Goal: Check status: Check status

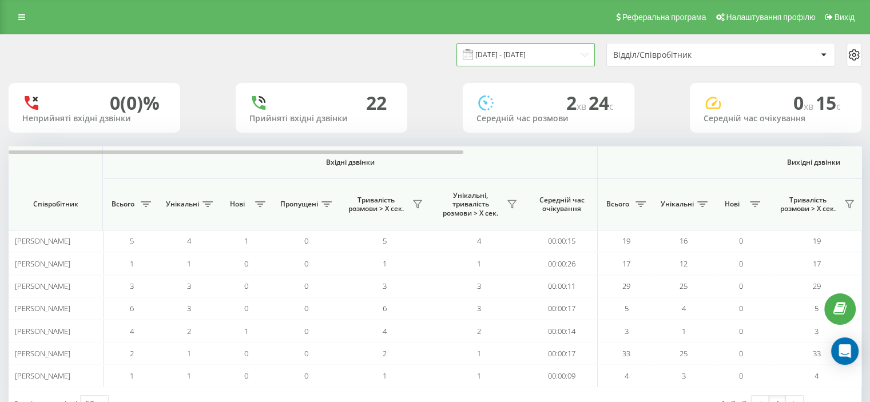
click at [576, 52] on input "[DATE] - [DATE]" at bounding box center [526, 54] width 138 height 22
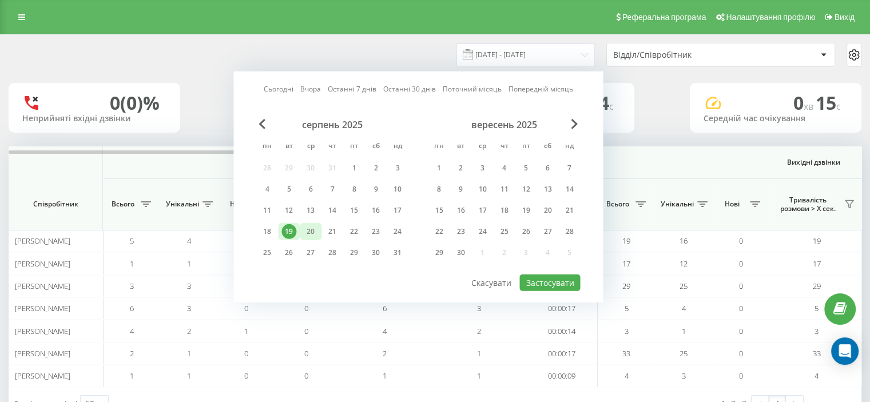
click at [310, 228] on div "20" at bounding box center [310, 231] width 15 height 15
click at [545, 275] on button "Застосувати" at bounding box center [550, 283] width 61 height 17
type input "20.08.2025 - 20.08.2025"
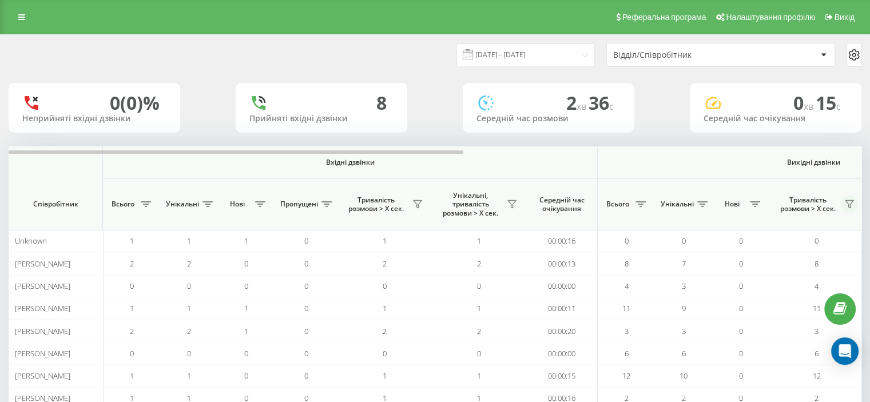
click at [851, 204] on icon at bounding box center [850, 204] width 8 height 7
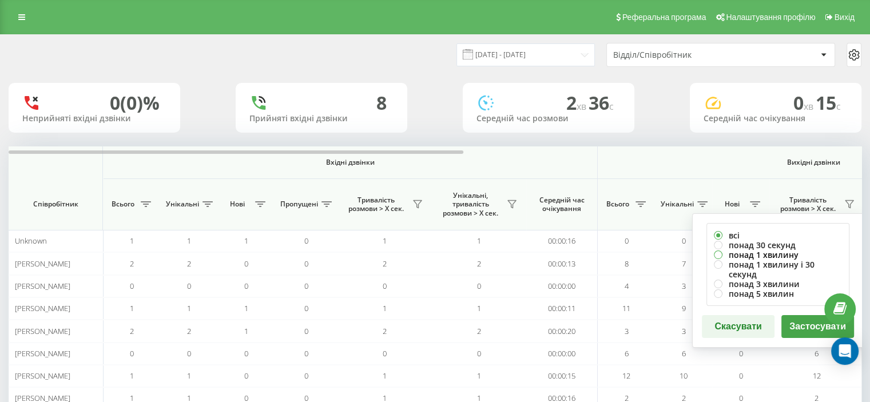
click at [771, 253] on label "понад 1 хвилину" at bounding box center [778, 255] width 128 height 10
radio input "true"
click at [798, 315] on button "Застосувати" at bounding box center [818, 326] width 73 height 23
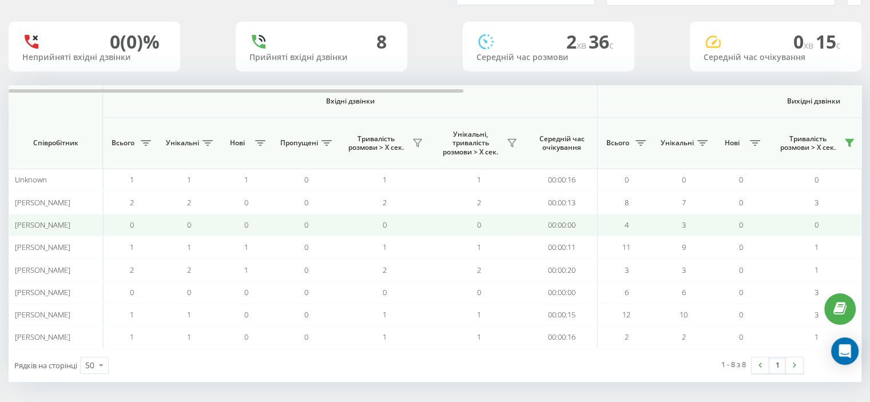
scroll to position [62, 0]
